Goal: Task Accomplishment & Management: Manage account settings

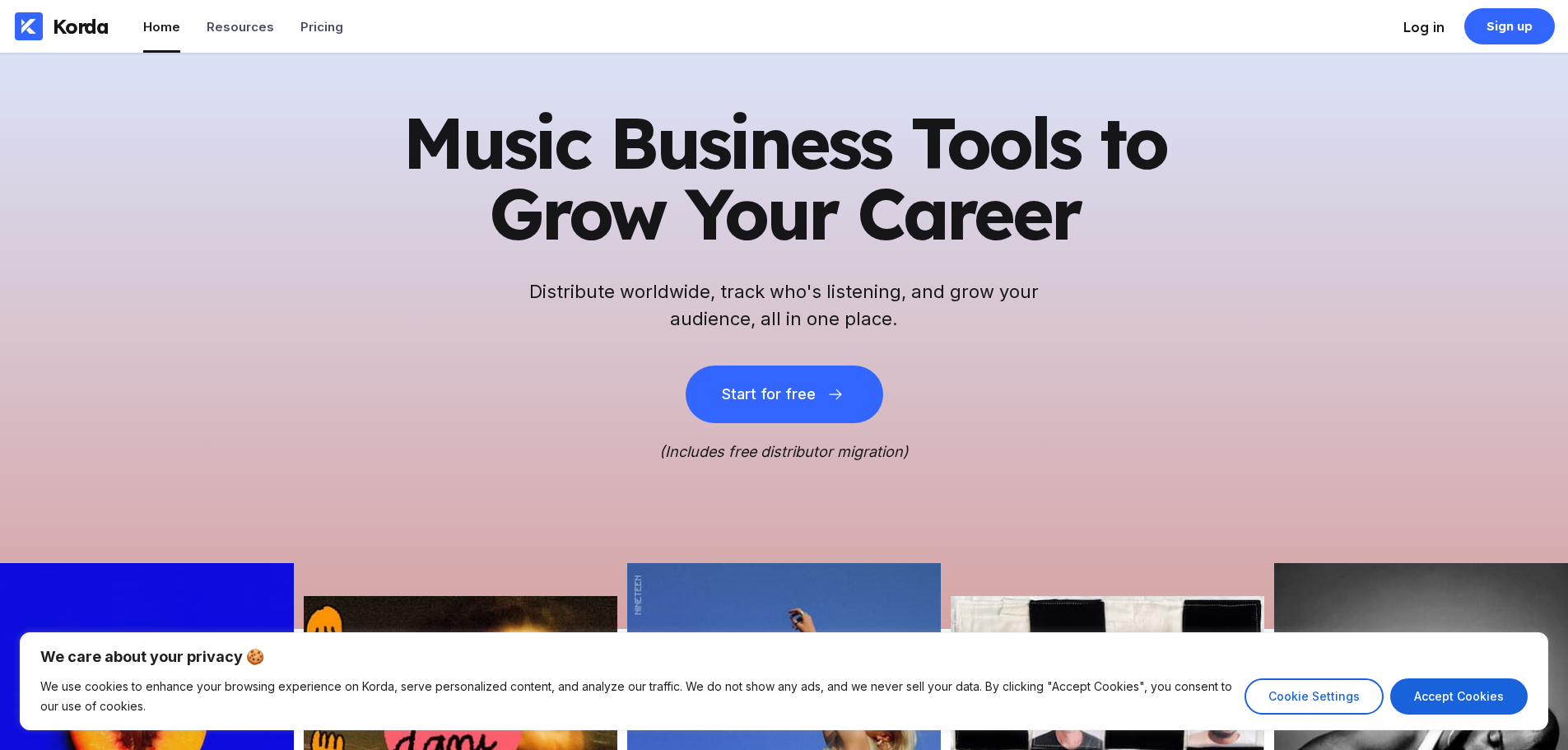
click at [1409, 22] on div "Log in" at bounding box center [1423, 27] width 41 height 16
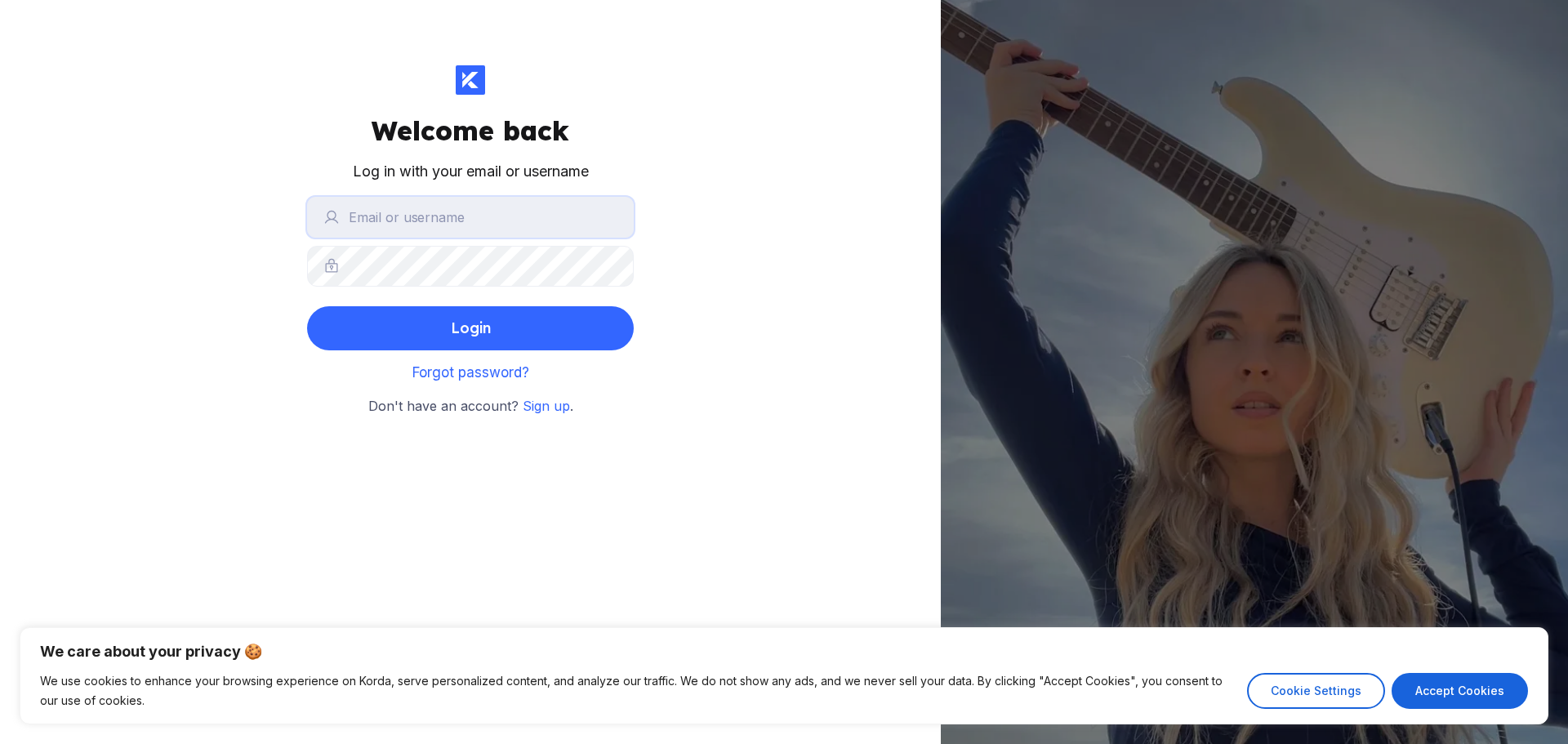
click at [528, 219] on input "text" at bounding box center [470, 217] width 326 height 40
click at [520, 219] on input "text" at bounding box center [470, 217] width 326 height 40
type input "[EMAIL_ADDRESS][DOMAIN_NAME]"
click at [307, 306] on button "Login" at bounding box center [470, 328] width 326 height 44
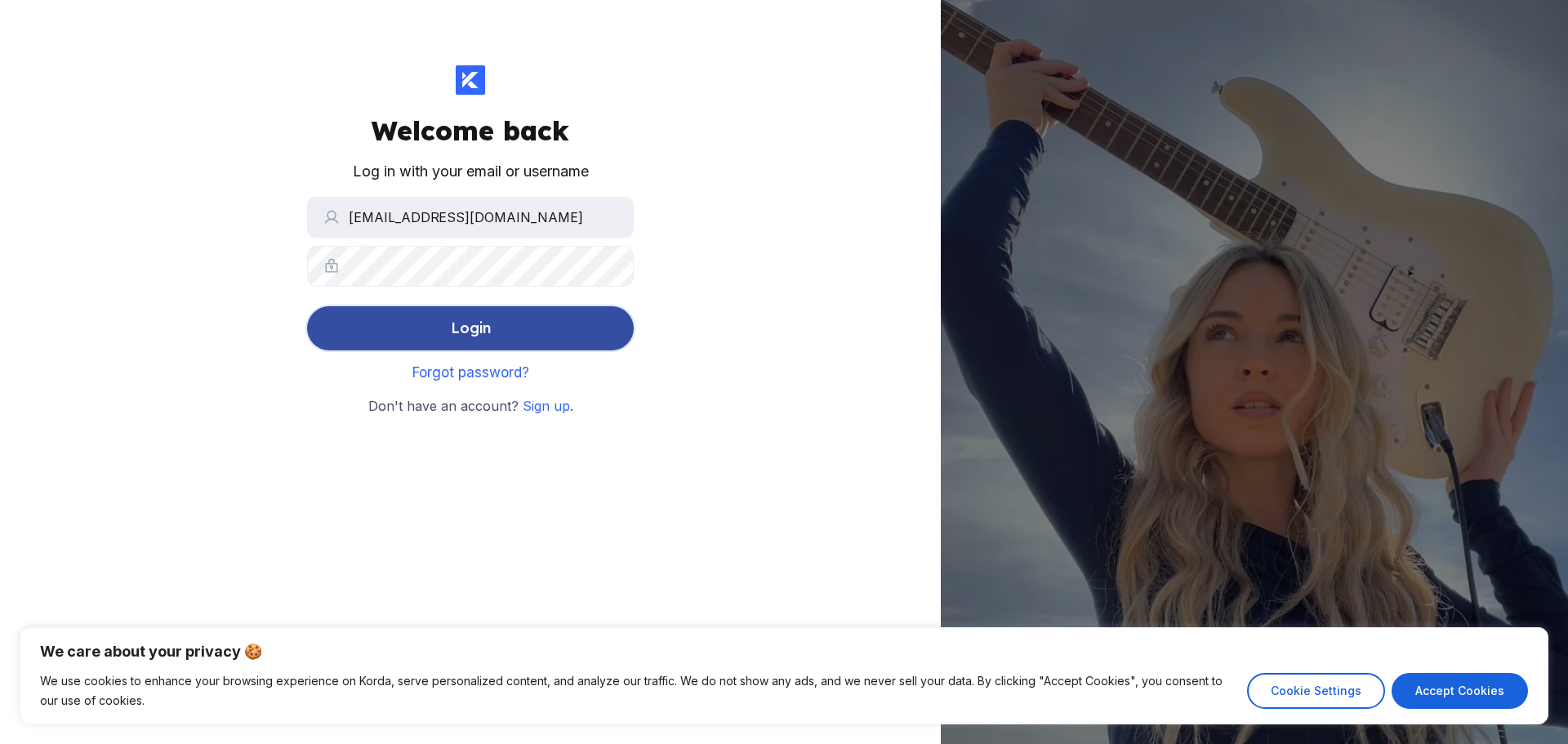
click at [522, 337] on button "Login" at bounding box center [470, 328] width 326 height 44
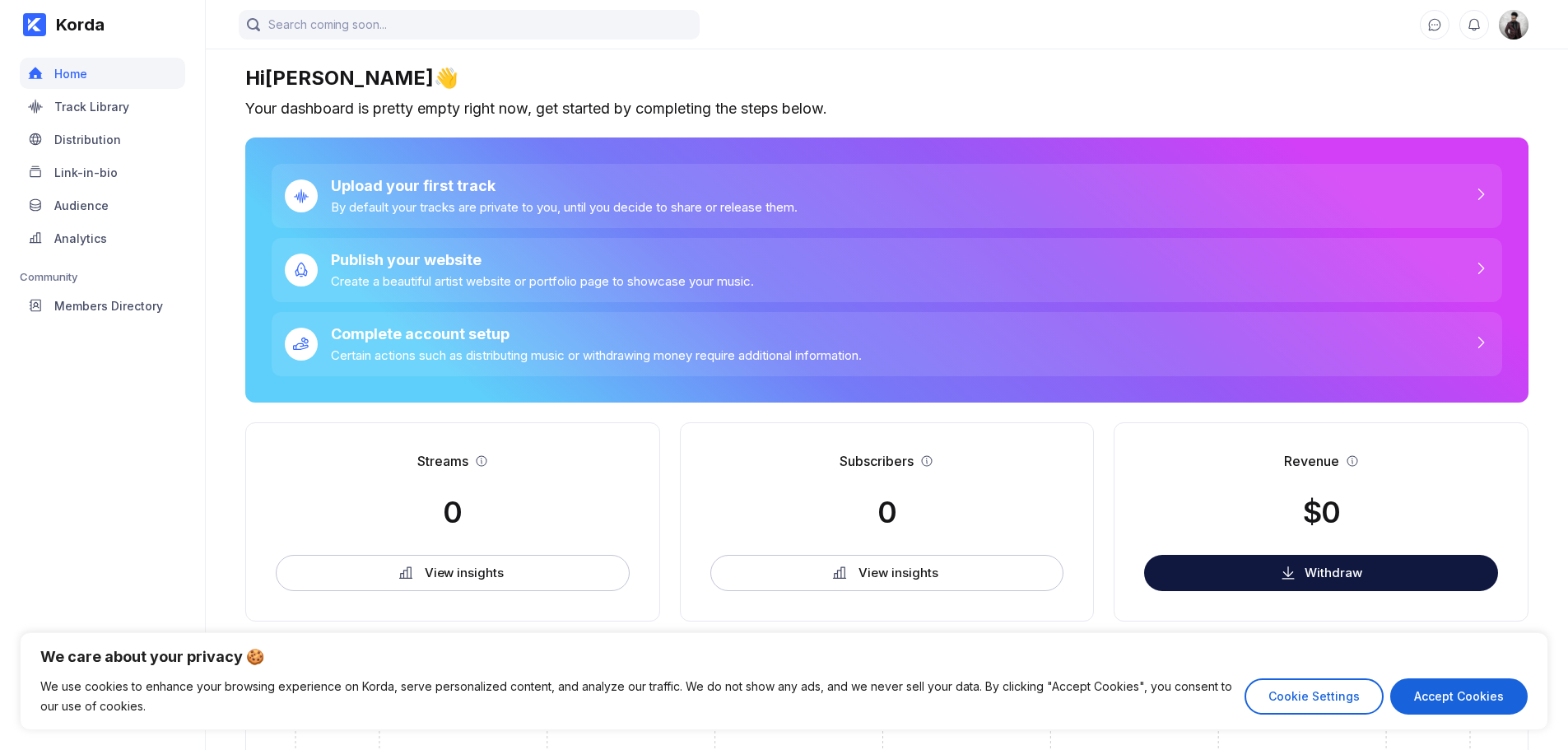
click at [1516, 24] on img at bounding box center [1513, 24] width 30 height 30
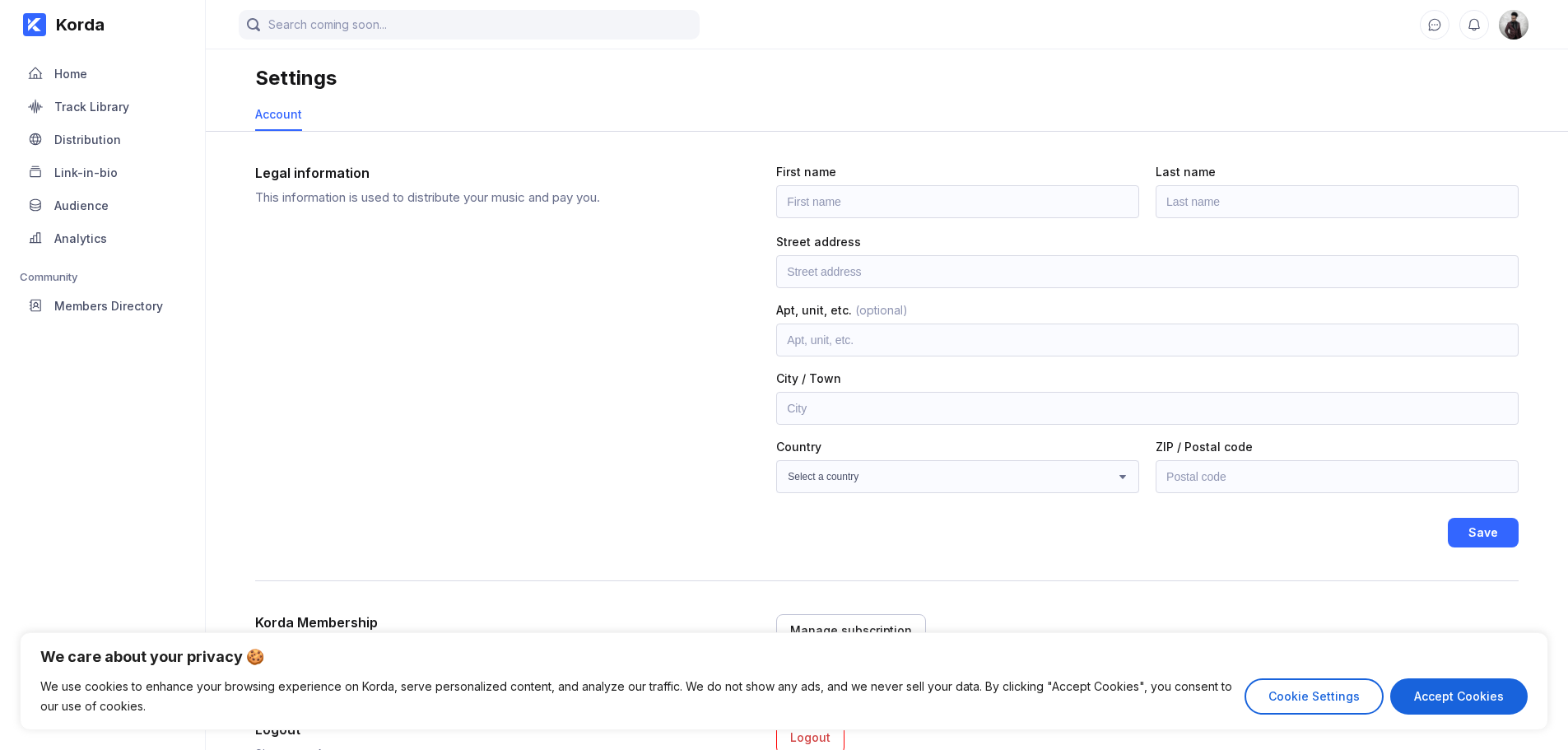
scroll to position [78, 0]
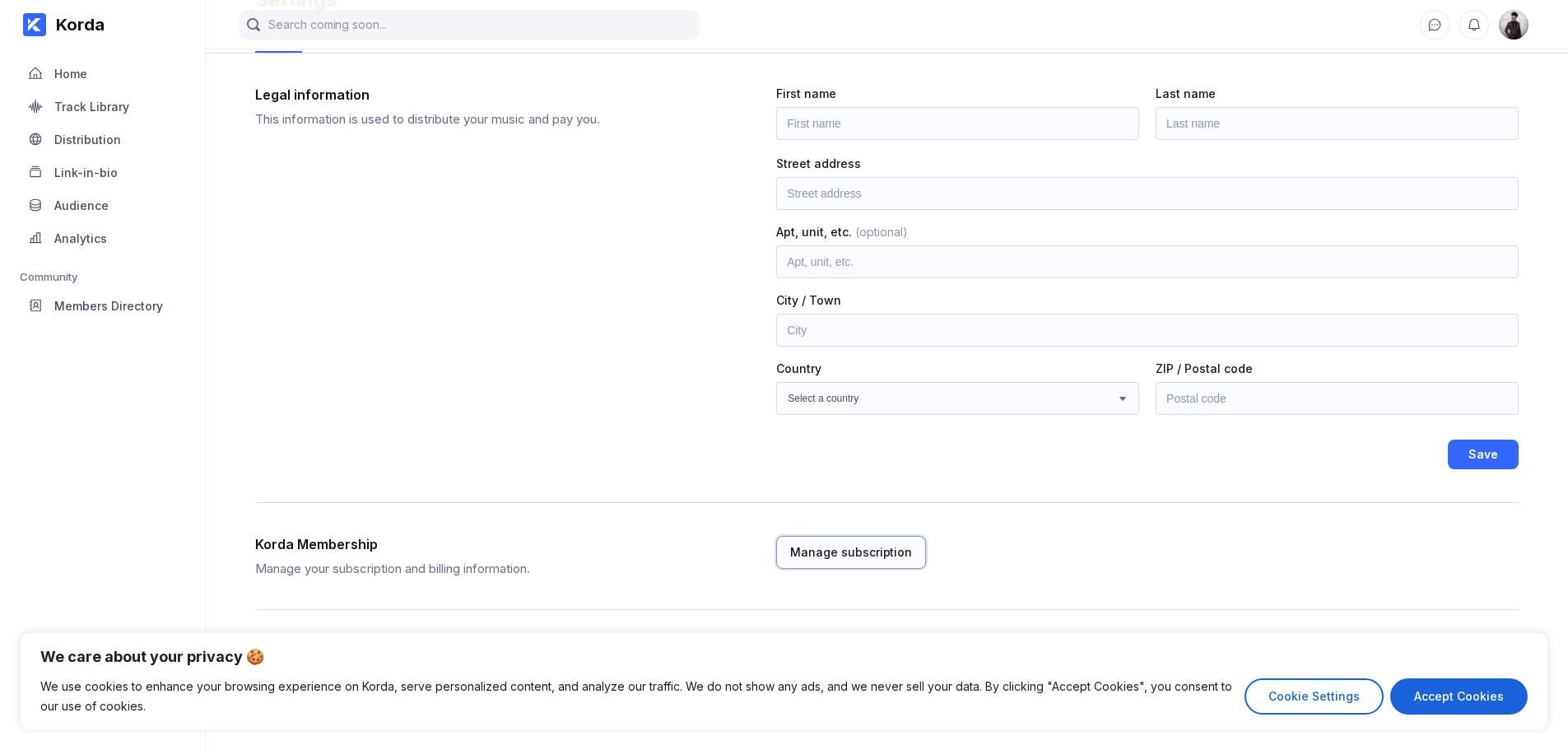
click at [815, 559] on div "Manage subscription" at bounding box center [851, 552] width 121 height 16
